Goal: Information Seeking & Learning: Learn about a topic

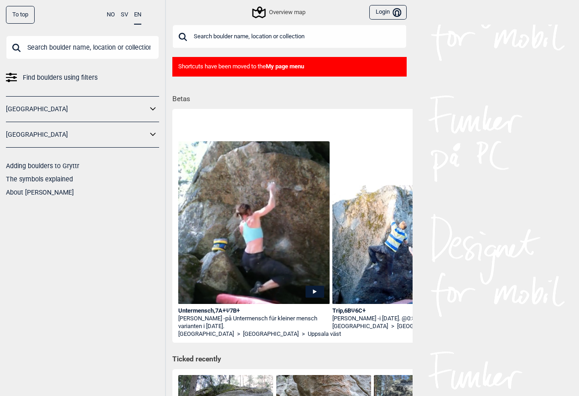
click at [205, 33] on input "text" at bounding box center [289, 37] width 234 height 24
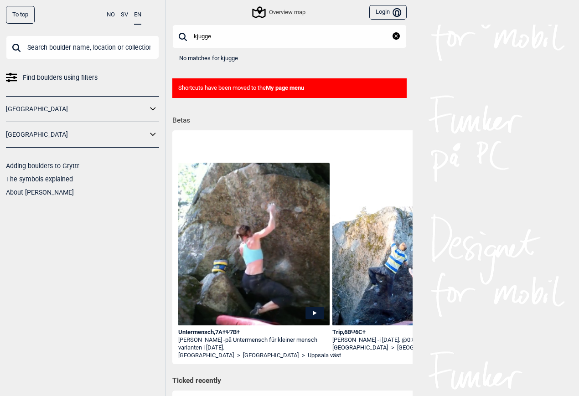
type input "kjugge"
click at [100, 133] on link "[GEOGRAPHIC_DATA]" at bounding box center [76, 134] width 141 height 13
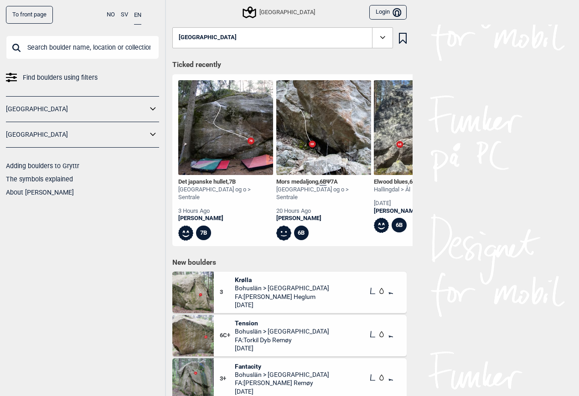
click at [153, 138] on icon at bounding box center [153, 134] width 12 height 13
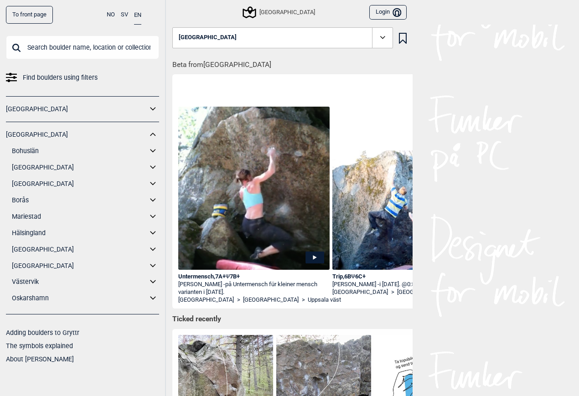
click at [58, 298] on link "Oskarshamn" at bounding box center [79, 298] width 135 height 13
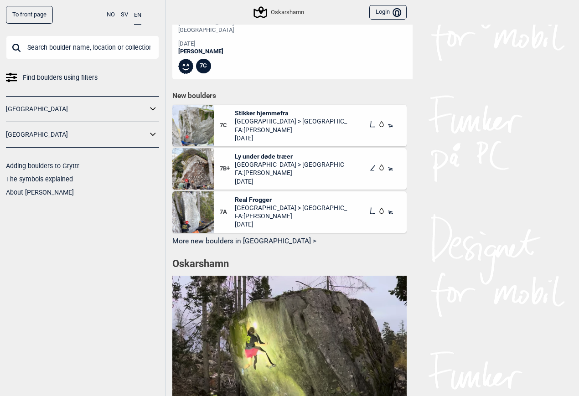
scroll to position [467, 0]
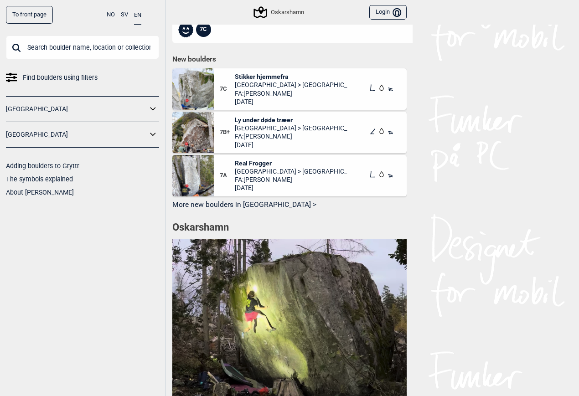
click at [83, 130] on link "[GEOGRAPHIC_DATA]" at bounding box center [76, 134] width 141 height 13
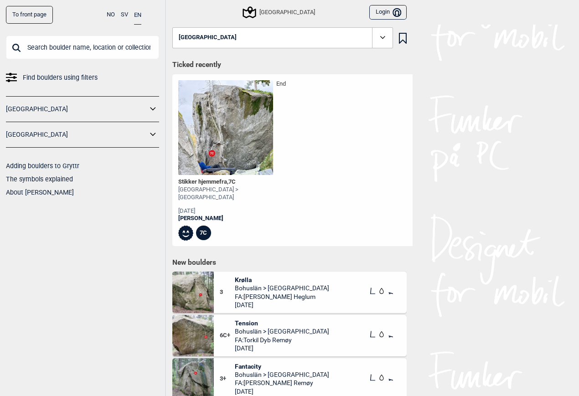
click at [150, 134] on icon at bounding box center [153, 134] width 12 height 13
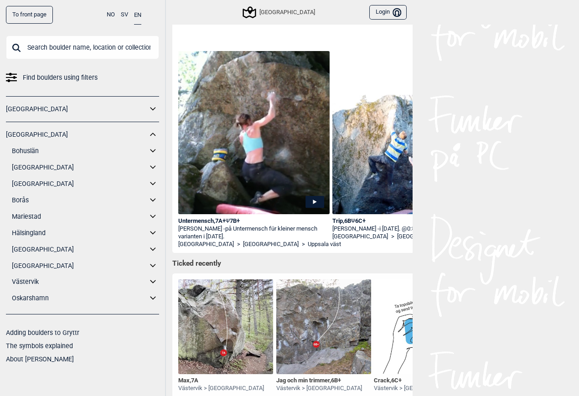
scroll to position [56, 0]
click at [155, 149] on icon at bounding box center [152, 150] width 5 height 3
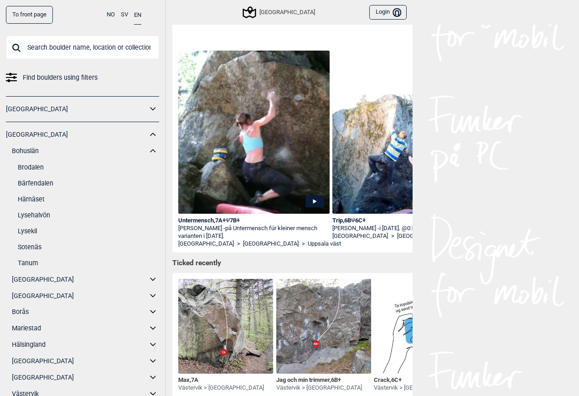
click at [155, 149] on icon at bounding box center [153, 150] width 12 height 13
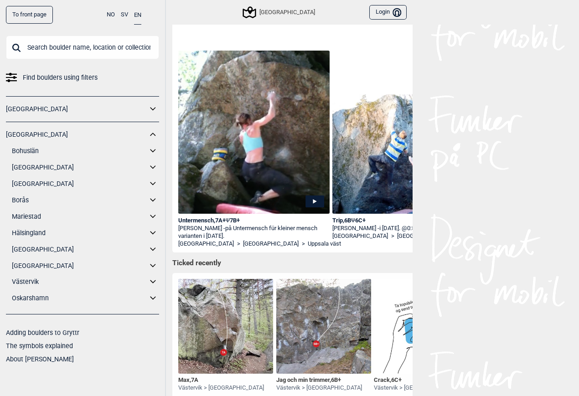
click at [154, 162] on icon at bounding box center [153, 167] width 12 height 13
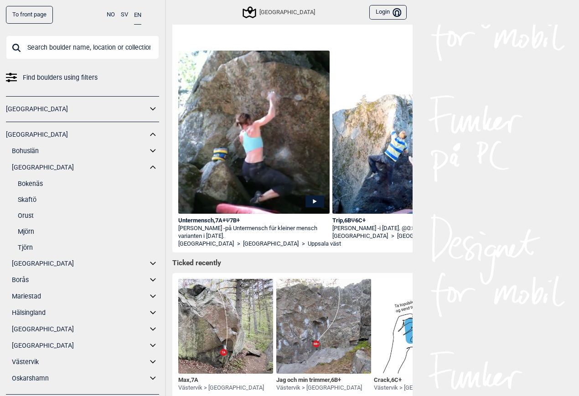
click at [154, 162] on icon at bounding box center [153, 167] width 12 height 13
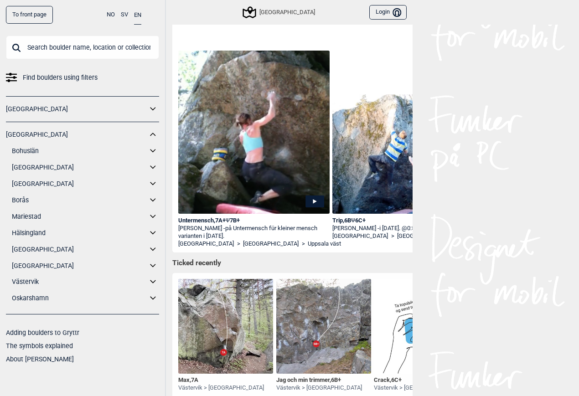
click at [154, 200] on icon at bounding box center [153, 200] width 12 height 13
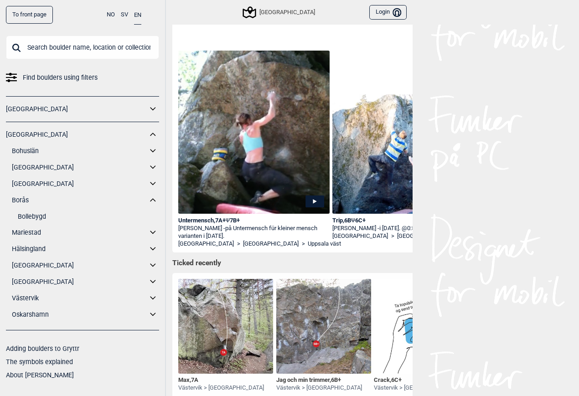
click at [154, 200] on icon at bounding box center [152, 199] width 5 height 3
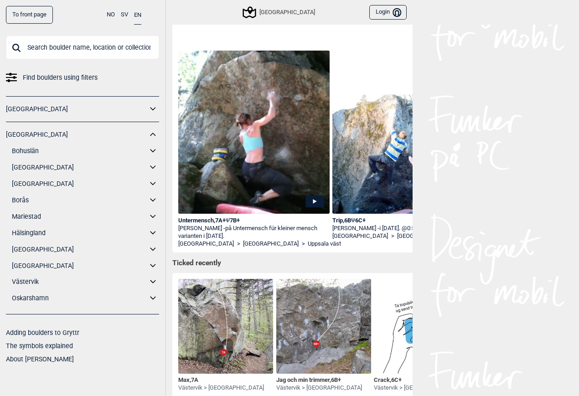
click at [155, 210] on icon at bounding box center [153, 216] width 12 height 13
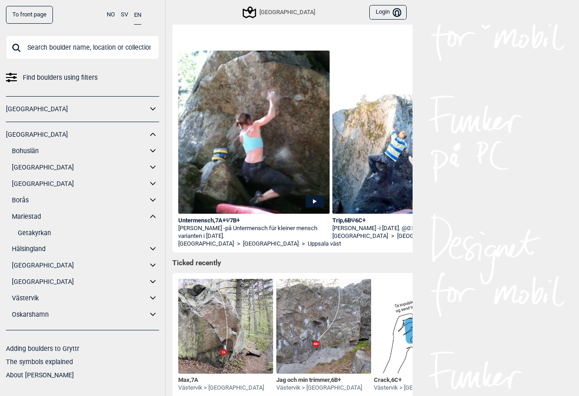
click at [155, 210] on icon at bounding box center [153, 216] width 12 height 13
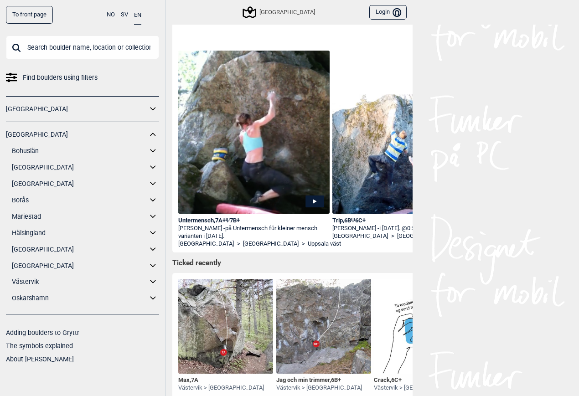
click at [155, 231] on icon at bounding box center [152, 232] width 5 height 3
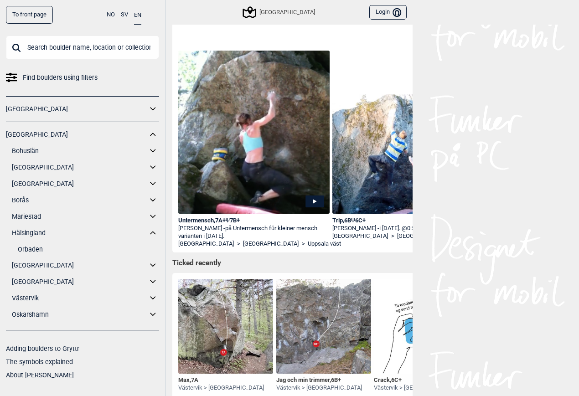
click at [155, 231] on icon at bounding box center [153, 232] width 12 height 13
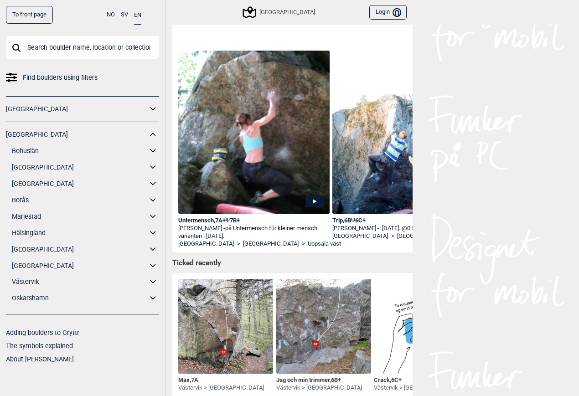
click at [154, 244] on icon at bounding box center [153, 249] width 12 height 13
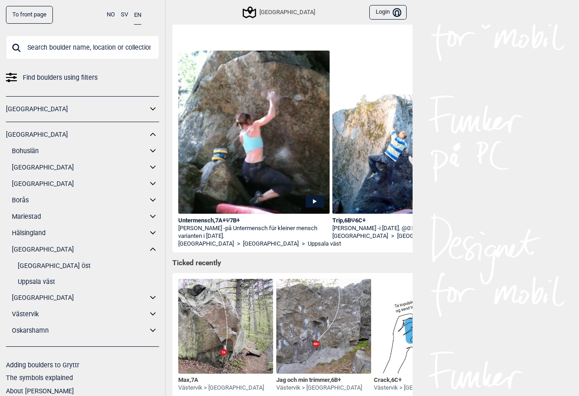
click at [154, 244] on icon at bounding box center [153, 249] width 12 height 13
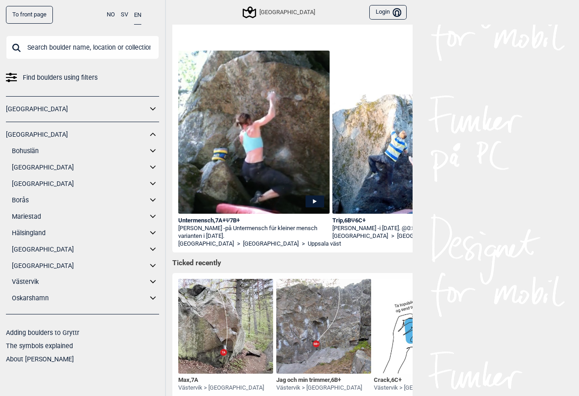
click at [152, 260] on icon at bounding box center [153, 265] width 12 height 13
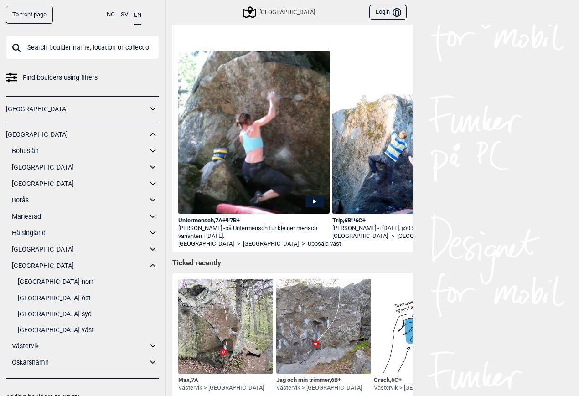
click at [152, 260] on icon at bounding box center [153, 265] width 12 height 13
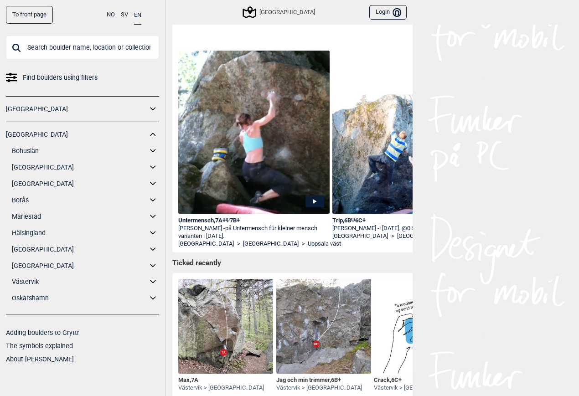
click at [153, 279] on icon at bounding box center [153, 281] width 12 height 13
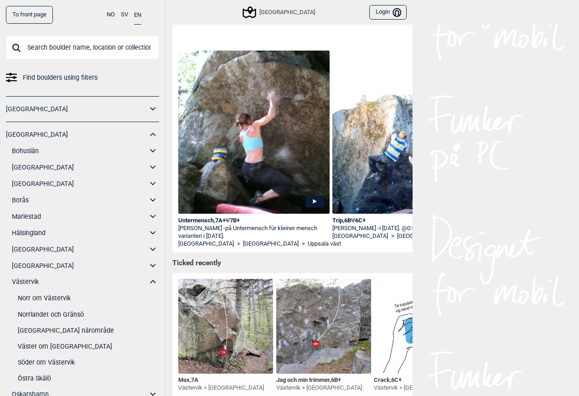
click at [153, 279] on icon at bounding box center [153, 281] width 12 height 13
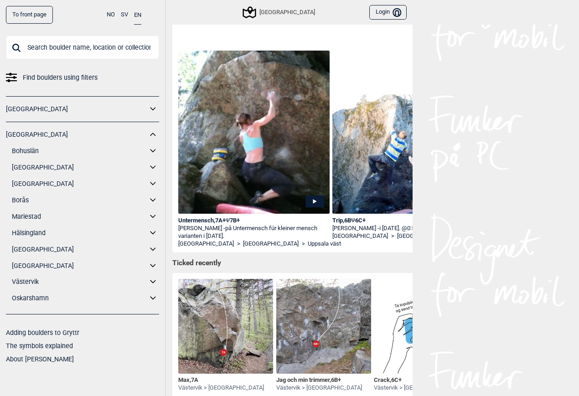
click at [152, 295] on icon at bounding box center [153, 298] width 12 height 13
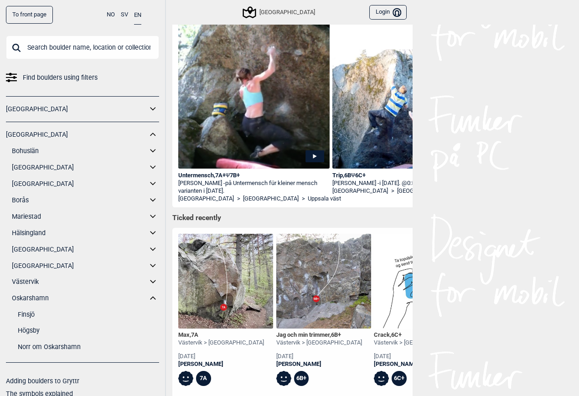
scroll to position [0, 0]
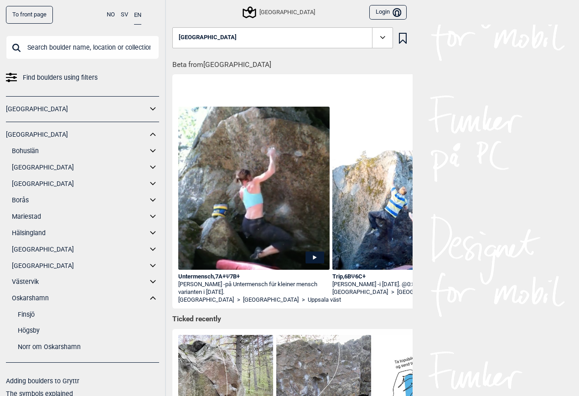
click at [258, 10] on icon at bounding box center [249, 12] width 17 height 17
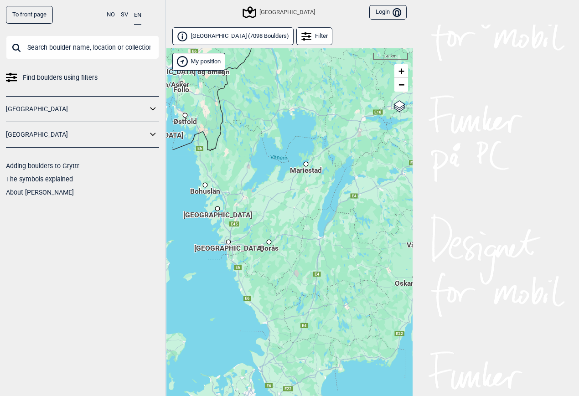
drag, startPoint x: 250, startPoint y: 261, endPoint x: 313, endPoint y: 205, distance: 84.2
click at [313, 205] on div "Hallingdal Stange [GEOGRAPHIC_DATA] syd [GEOGRAPHIC_DATA] og omegn [GEOGRAPHIC_…" at bounding box center [289, 233] width 246 height 371
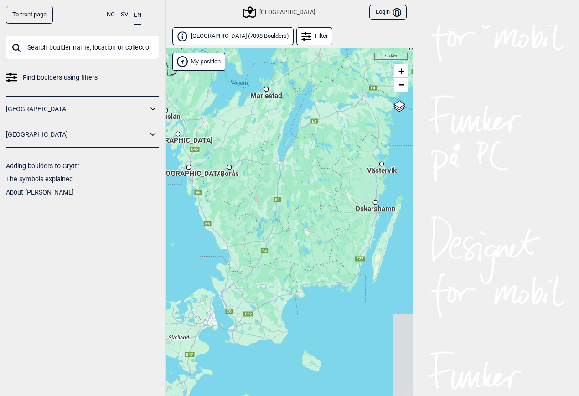
drag, startPoint x: 227, startPoint y: 264, endPoint x: 188, endPoint y: 189, distance: 84.8
click at [188, 189] on div "Hallingdal Stange [GEOGRAPHIC_DATA] syd [GEOGRAPHIC_DATA] og omegn [GEOGRAPHIC_…" at bounding box center [289, 233] width 246 height 371
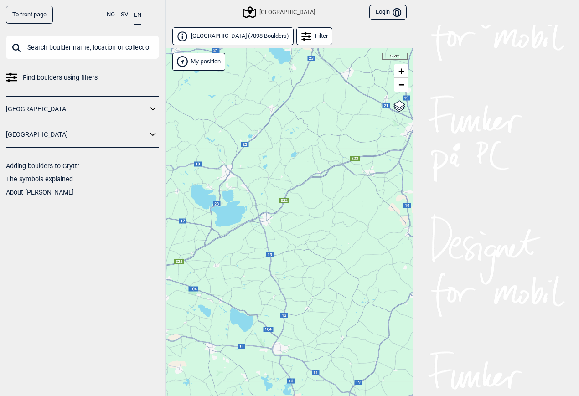
drag, startPoint x: 234, startPoint y: 294, endPoint x: 390, endPoint y: 292, distance: 155.8
click at [390, 292] on div "Hallingdal Stange [GEOGRAPHIC_DATA] syd [GEOGRAPHIC_DATA] og omegn [GEOGRAPHIC_…" at bounding box center [289, 233] width 246 height 371
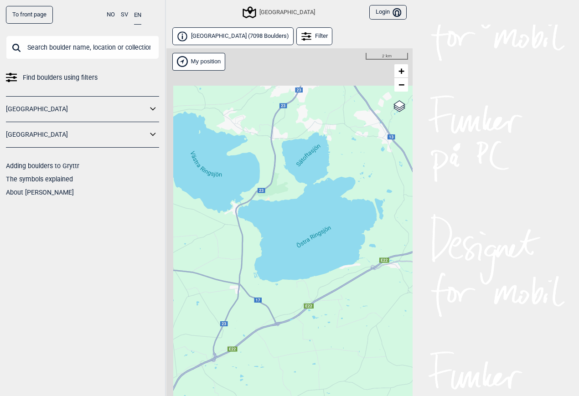
drag, startPoint x: 243, startPoint y: 180, endPoint x: 345, endPoint y: 261, distance: 129.8
click at [345, 261] on div "Hallingdal Stange [GEOGRAPHIC_DATA] syd [GEOGRAPHIC_DATA] og omegn [GEOGRAPHIC_…" at bounding box center [289, 233] width 246 height 371
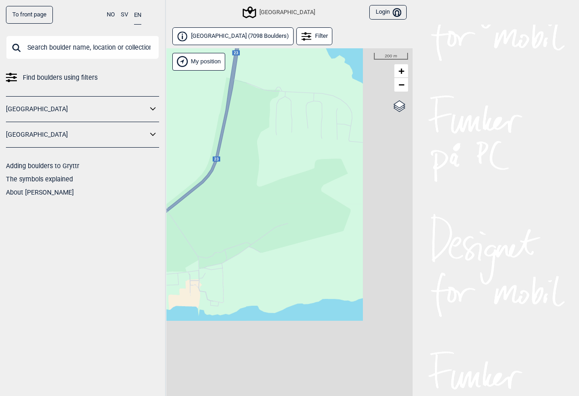
drag, startPoint x: 326, startPoint y: 274, endPoint x: 242, endPoint y: 136, distance: 161.4
click at [242, 136] on div "Hallingdal Stange [GEOGRAPHIC_DATA] syd [GEOGRAPHIC_DATA] og omegn [GEOGRAPHIC_…" at bounding box center [289, 233] width 246 height 371
